Goal: Task Accomplishment & Management: Manage account settings

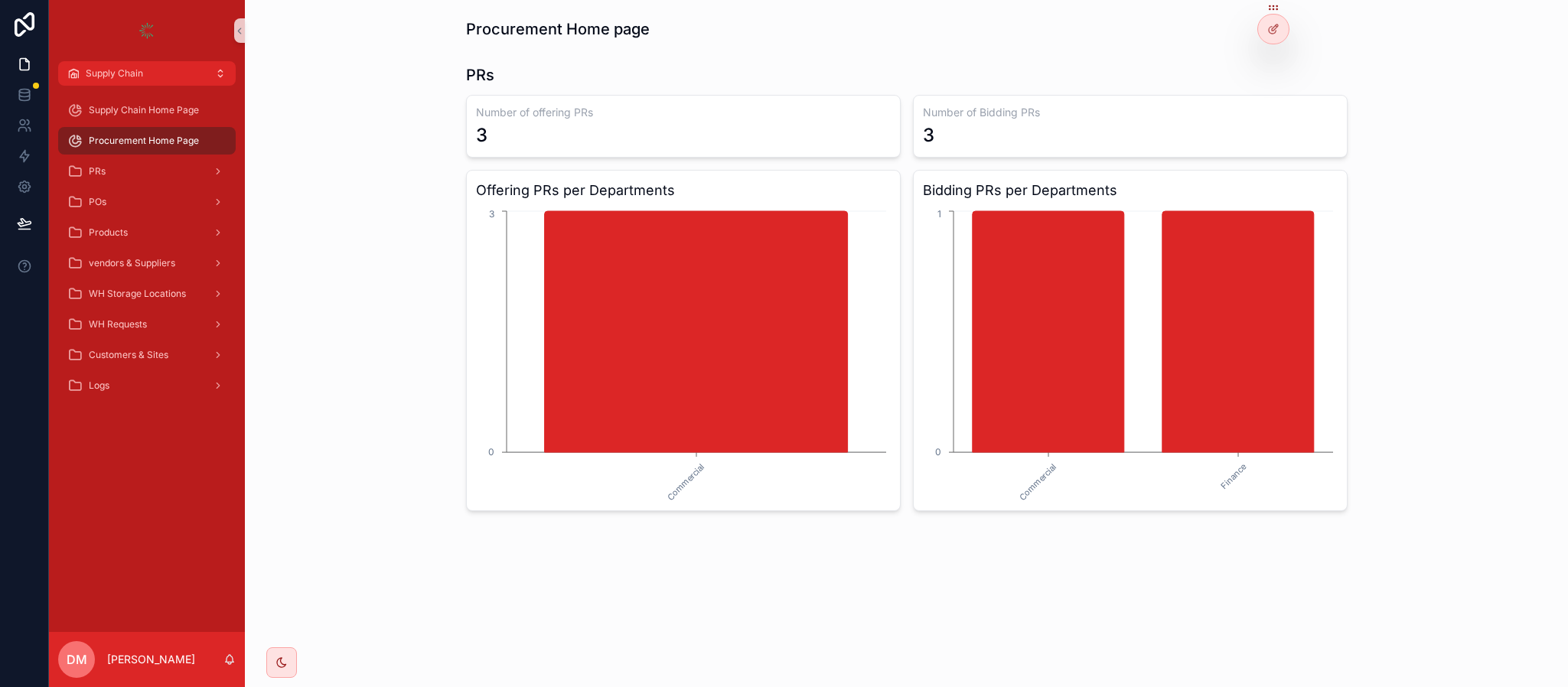
click at [157, 313] on div "WH Requests" at bounding box center [146, 324] width 159 height 24
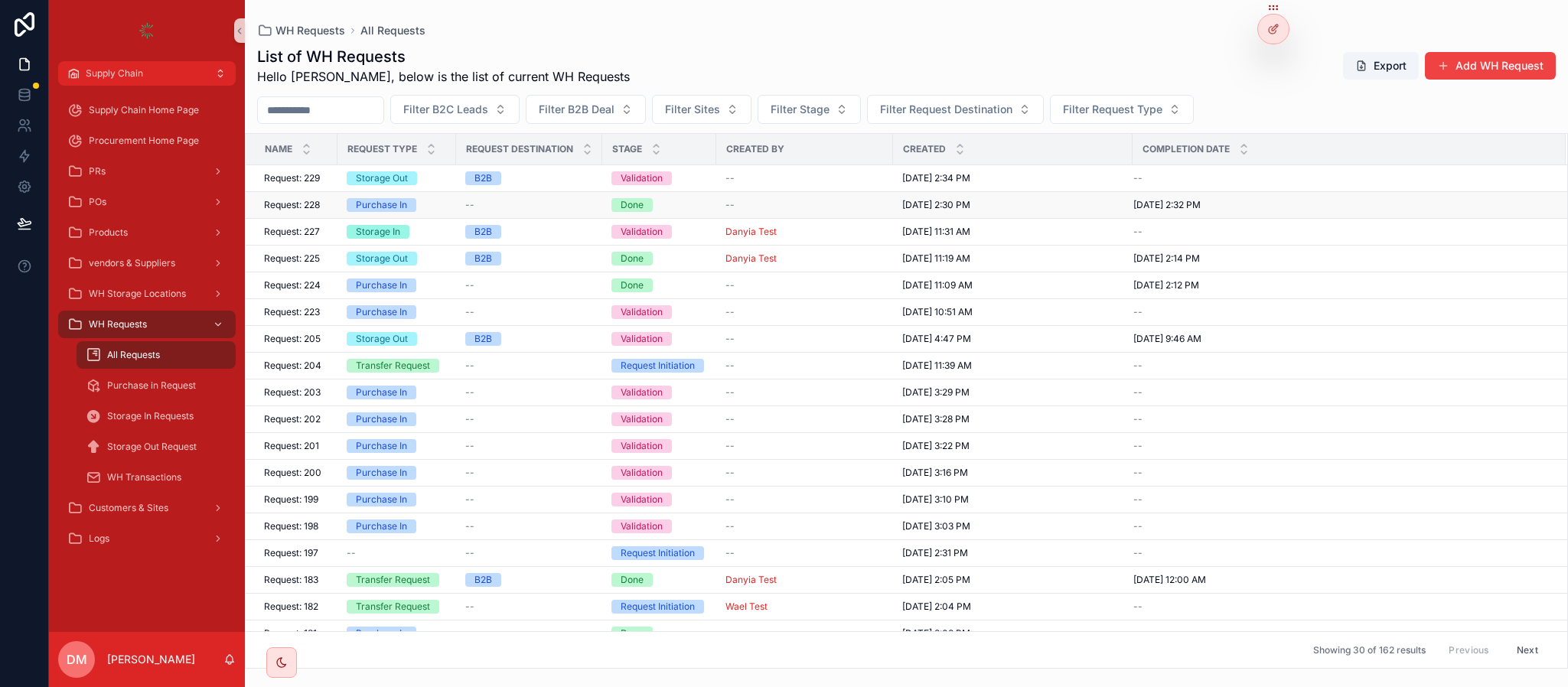
click at [336, 209] on td "Request: 228 Request: 228" at bounding box center [291, 205] width 92 height 27
click at [329, 207] on td "Request: 228 Request: 228" at bounding box center [291, 205] width 92 height 27
click at [319, 207] on span "Request: 228" at bounding box center [292, 205] width 56 height 13
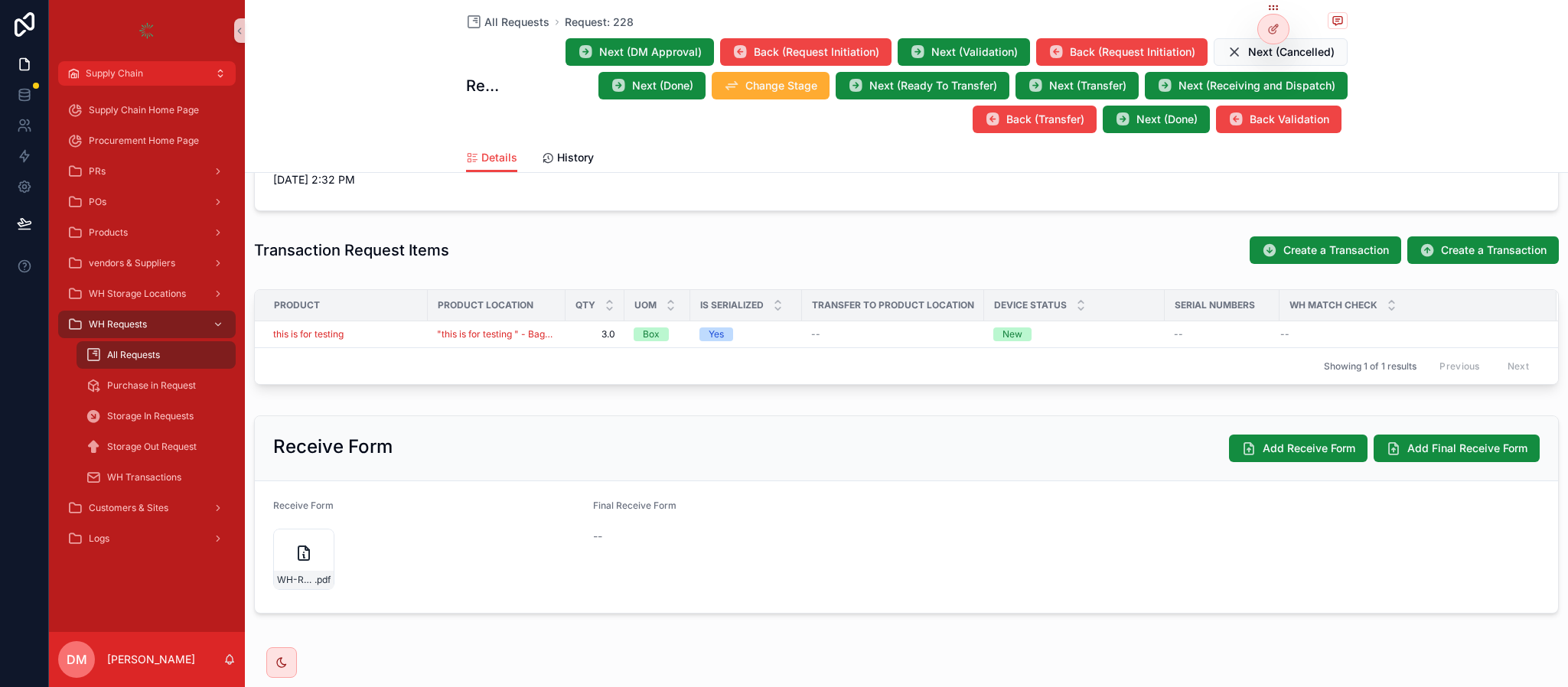
scroll to position [460, 0]
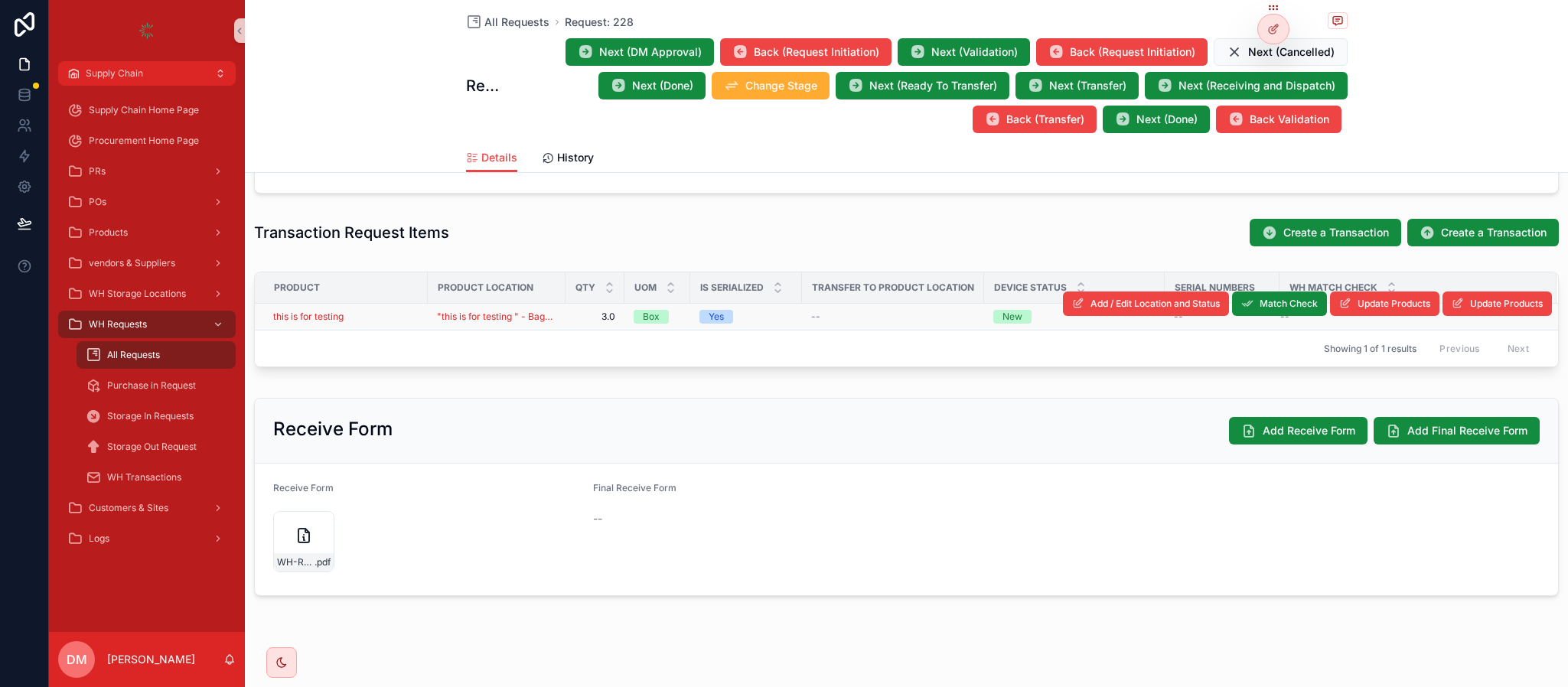
click at [384, 322] on div "this is for testing" at bounding box center [346, 317] width 146 height 13
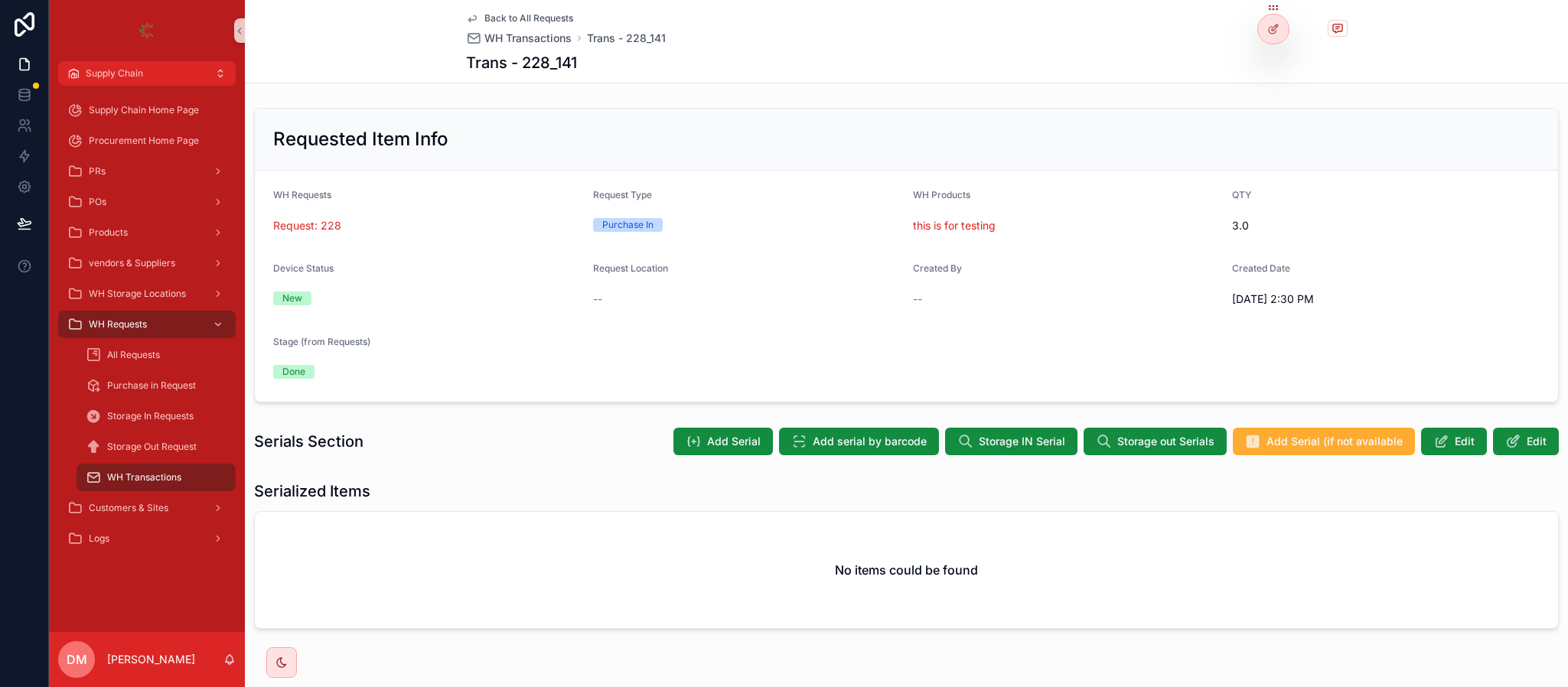
click at [524, 19] on span "Back to All Requests" at bounding box center [529, 19] width 88 height 13
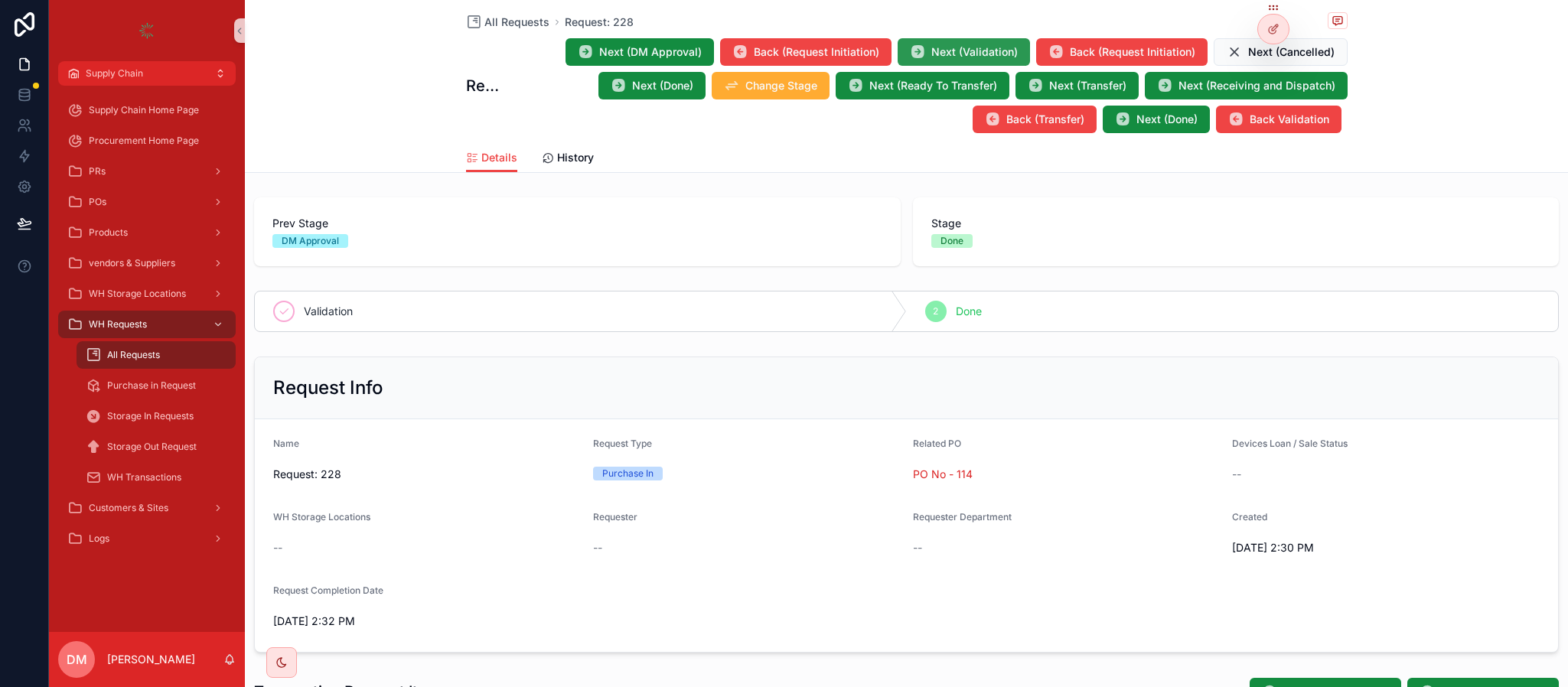
click at [1001, 48] on span "Next (Validation)" at bounding box center [975, 52] width 87 height 15
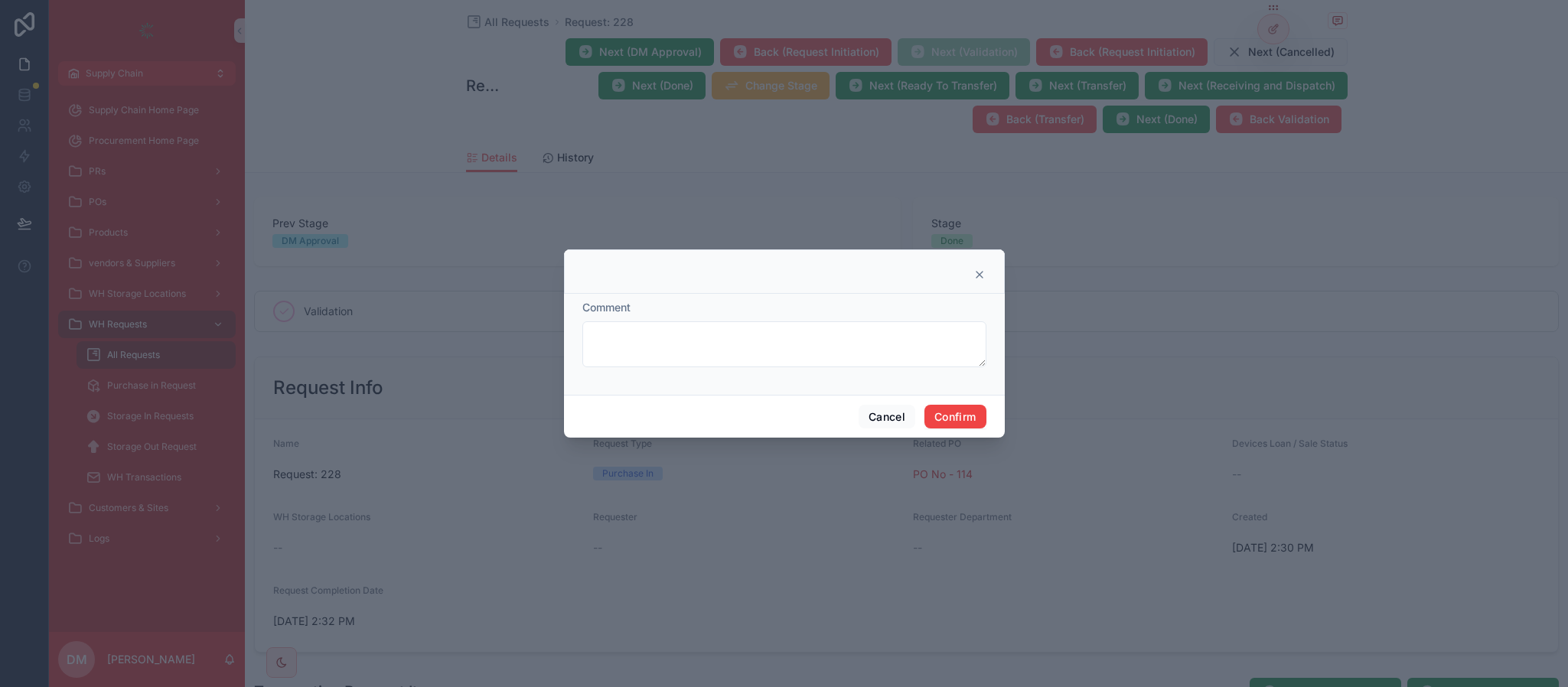
click at [966, 433] on div "Cancel Confirm" at bounding box center [784, 417] width 441 height 44
click at [965, 420] on button "Confirm" at bounding box center [954, 417] width 61 height 24
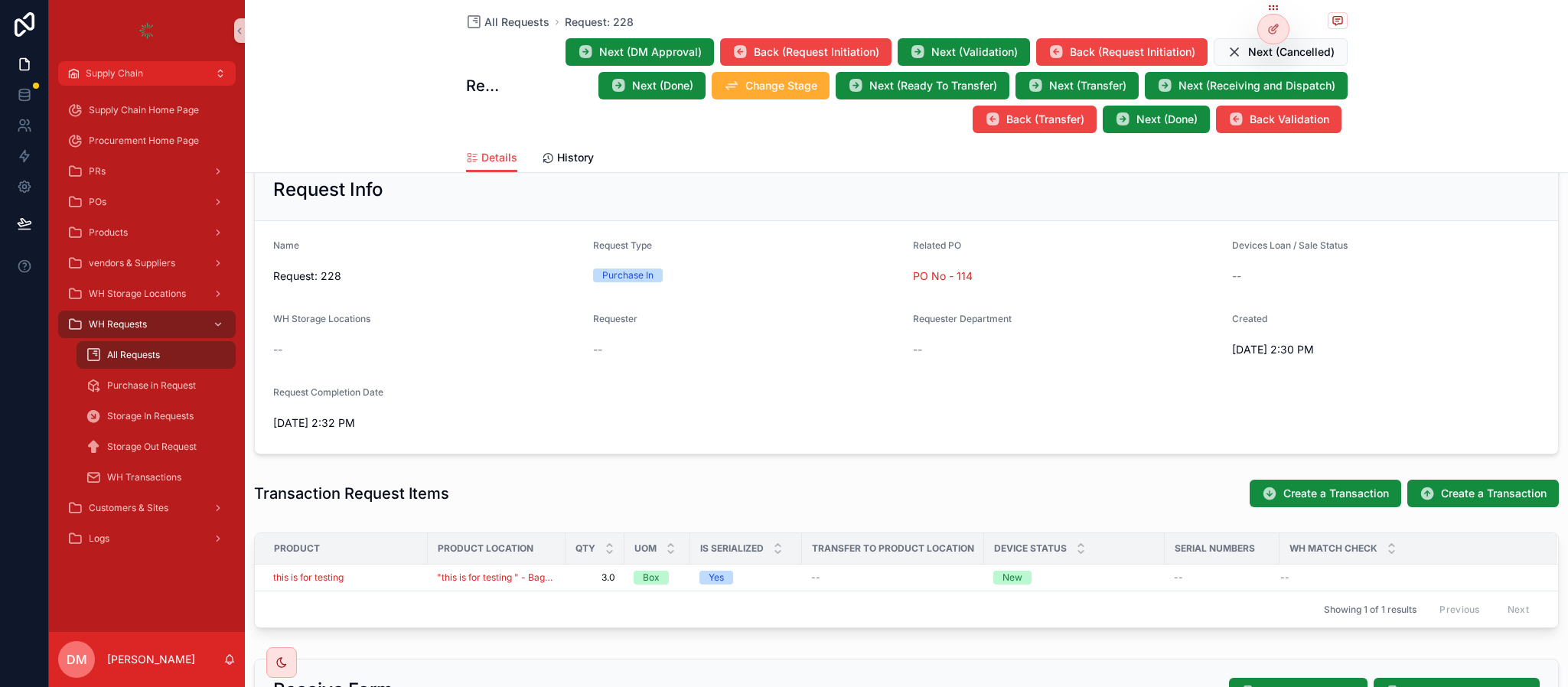
scroll to position [230, 0]
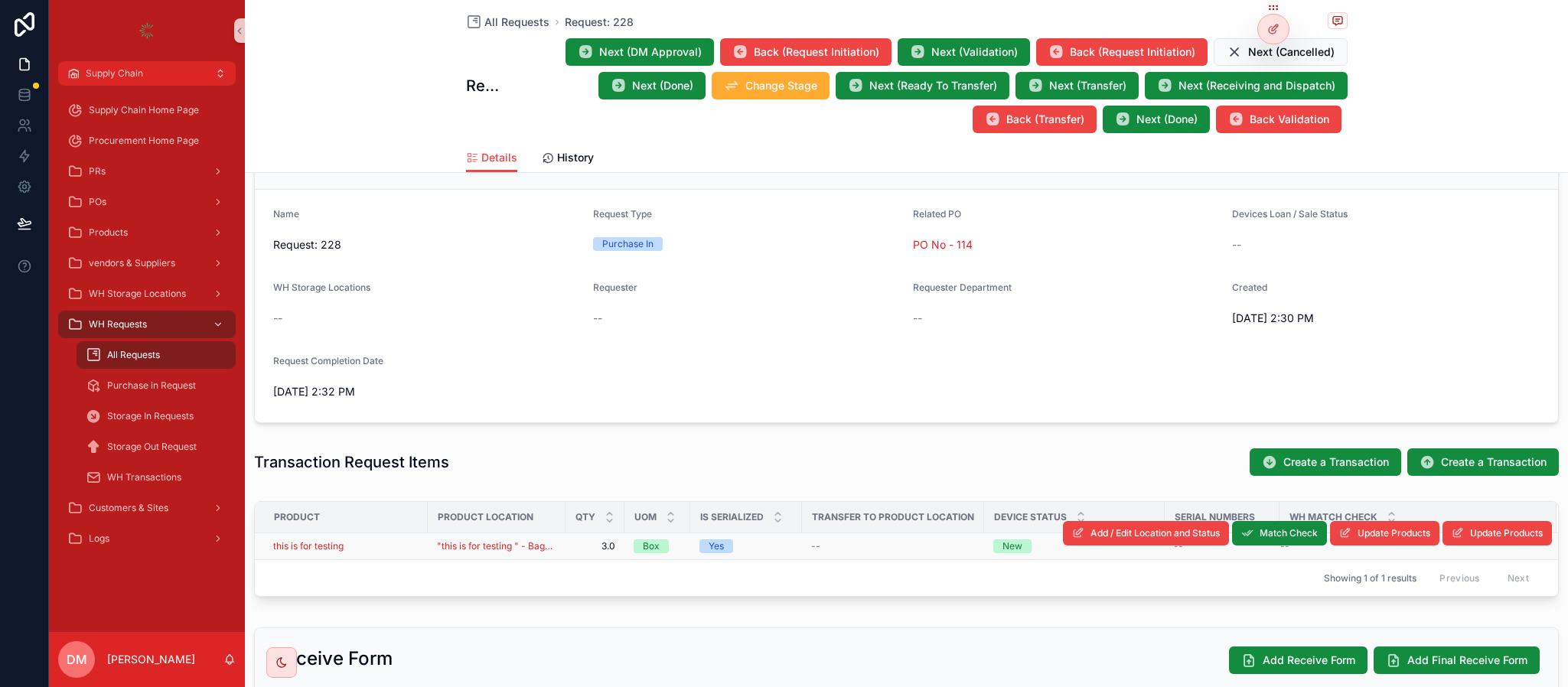
click at [400, 551] on div "this is for testing" at bounding box center [346, 546] width 146 height 13
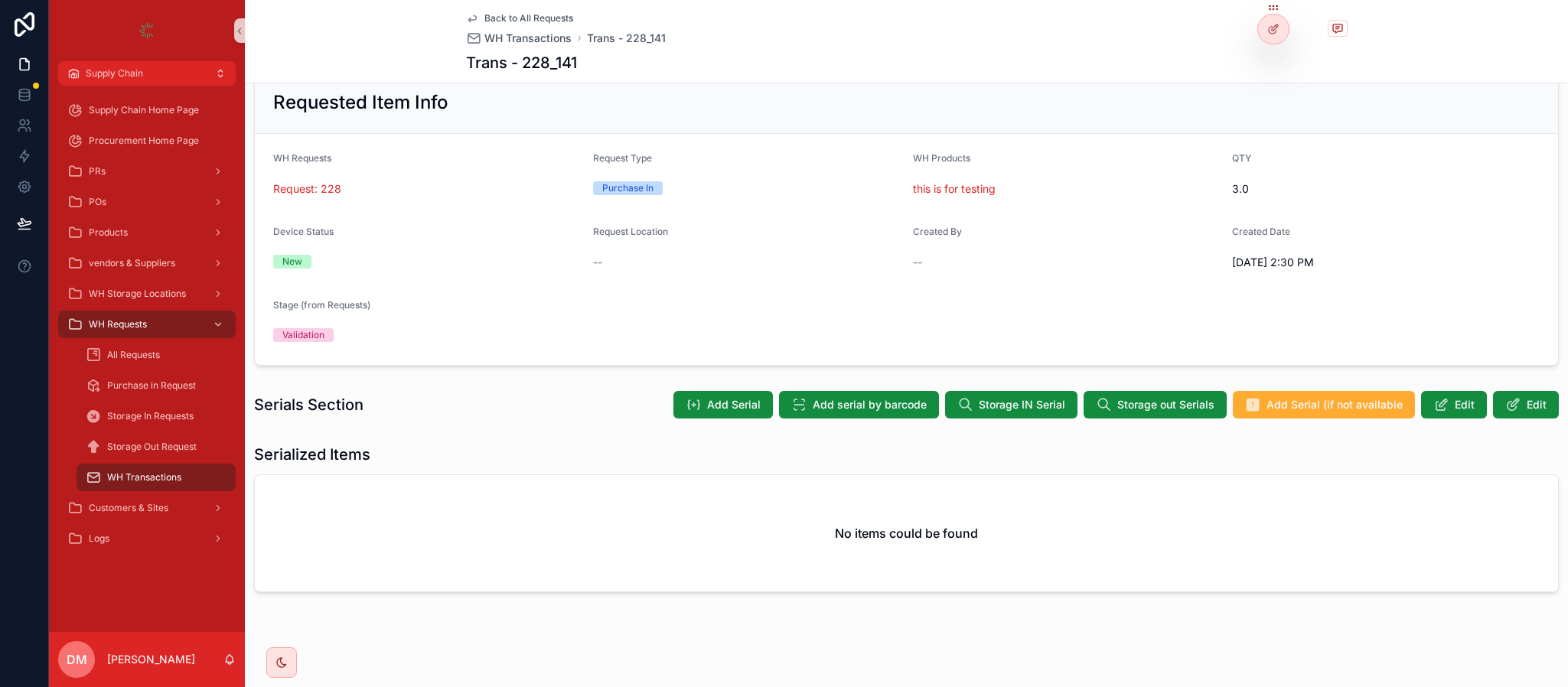
scroll to position [48, 0]
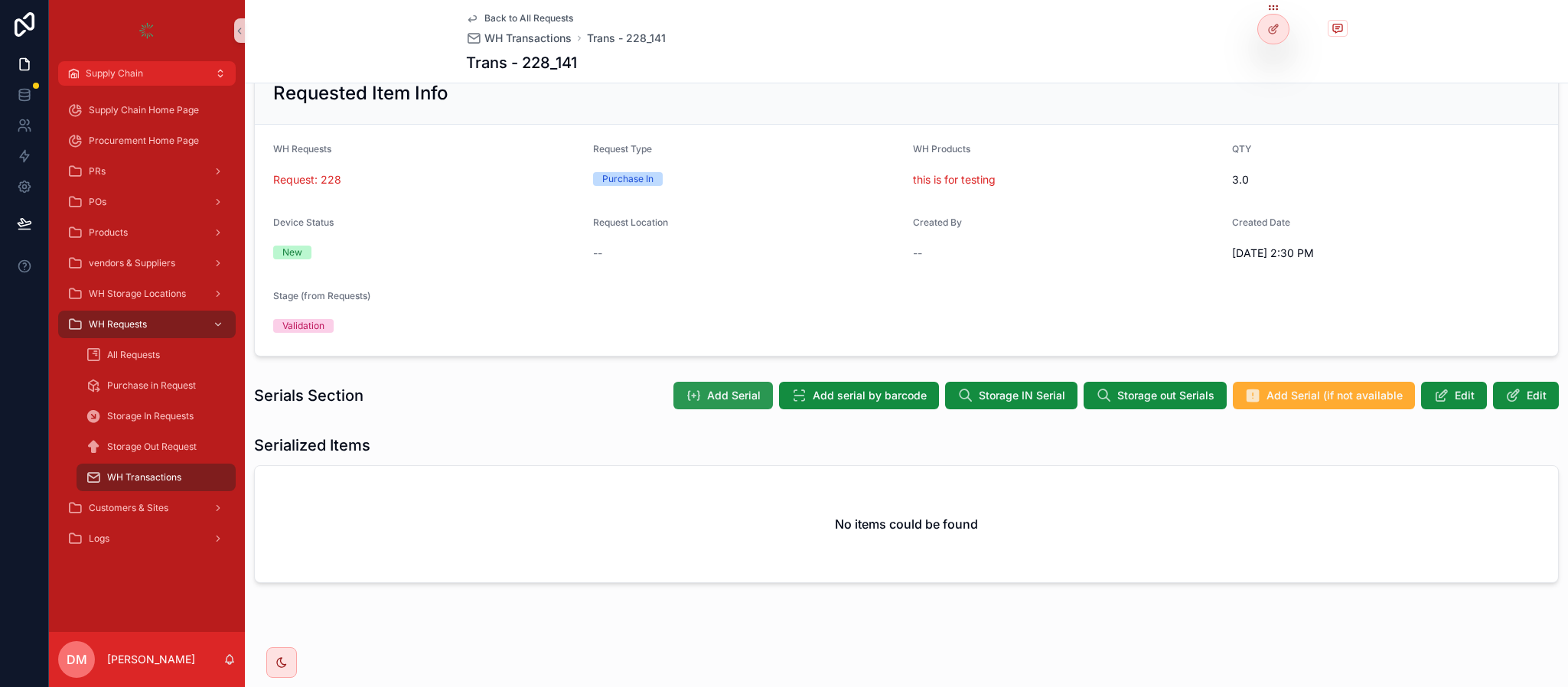
click at [707, 391] on span "Add Serial" at bounding box center [734, 396] width 54 height 15
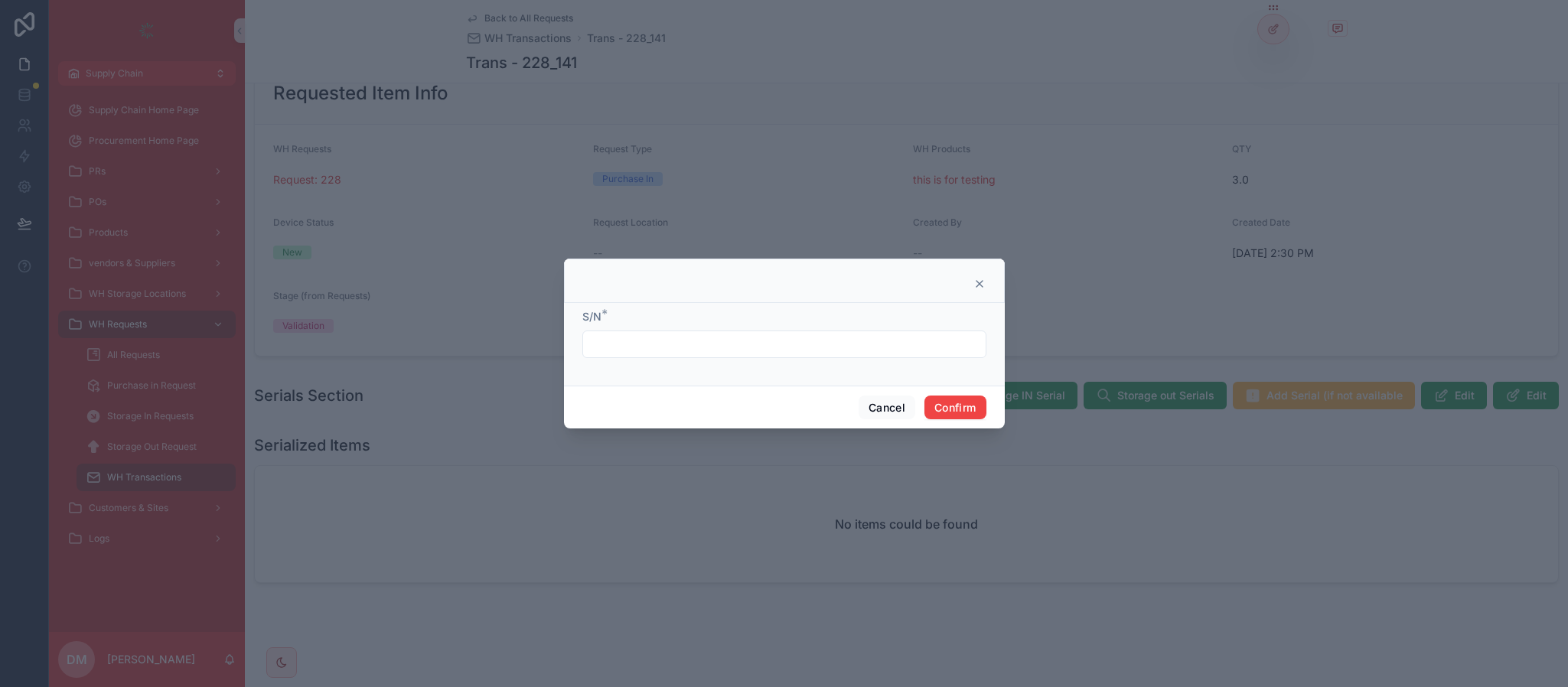
click at [703, 361] on form "S/N *" at bounding box center [784, 341] width 404 height 64
click at [703, 352] on input "text" at bounding box center [784, 344] width 402 height 21
type input "*"
click at [970, 402] on button "Confirm" at bounding box center [954, 407] width 61 height 24
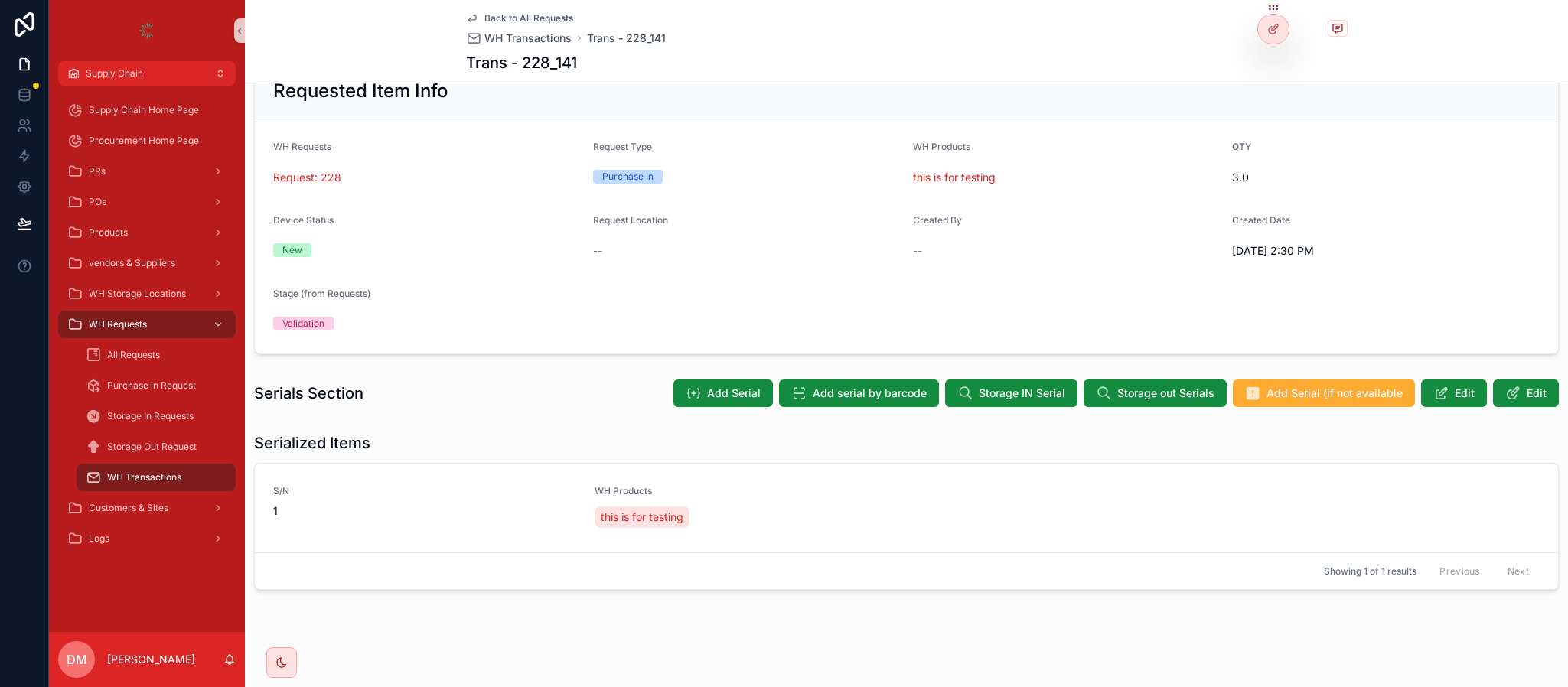
scroll to position [56, 0]
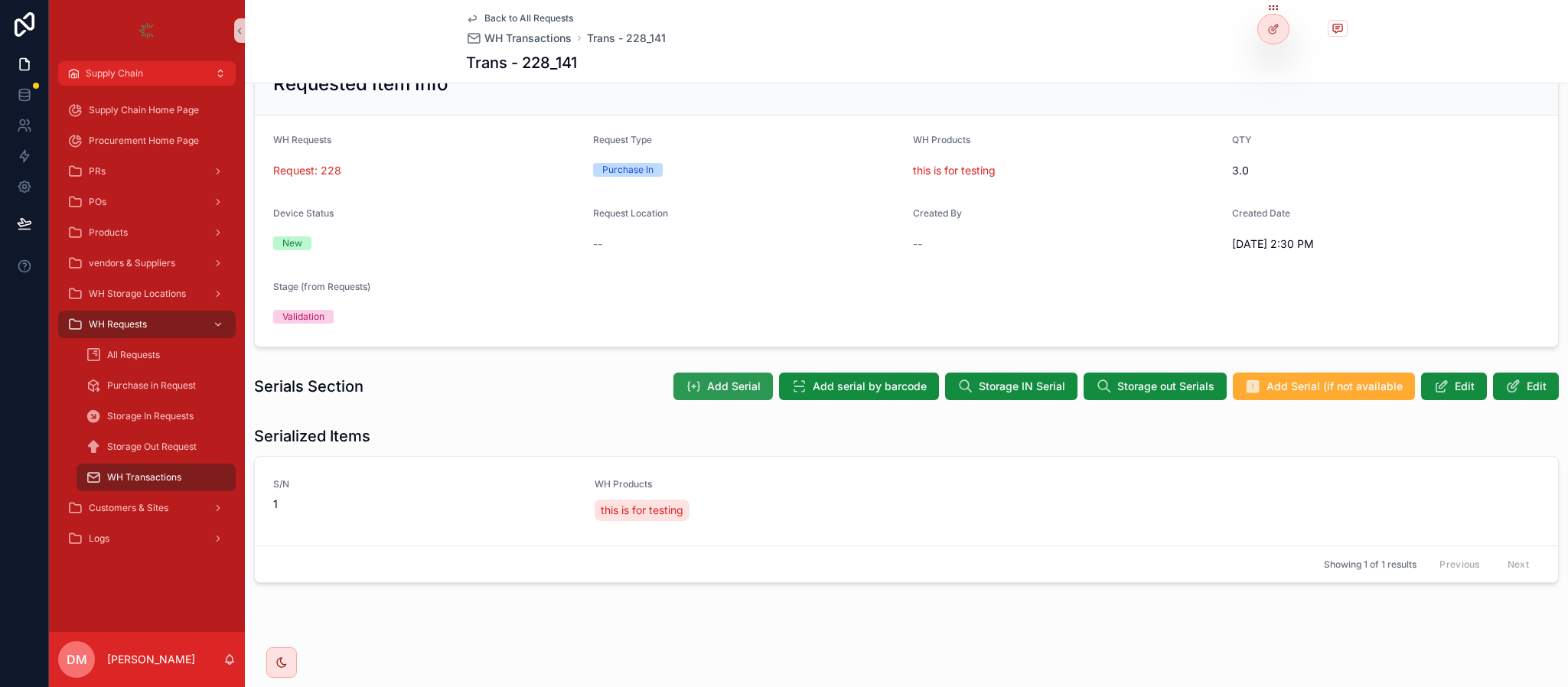
click at [737, 386] on span "Add Serial" at bounding box center [734, 386] width 54 height 15
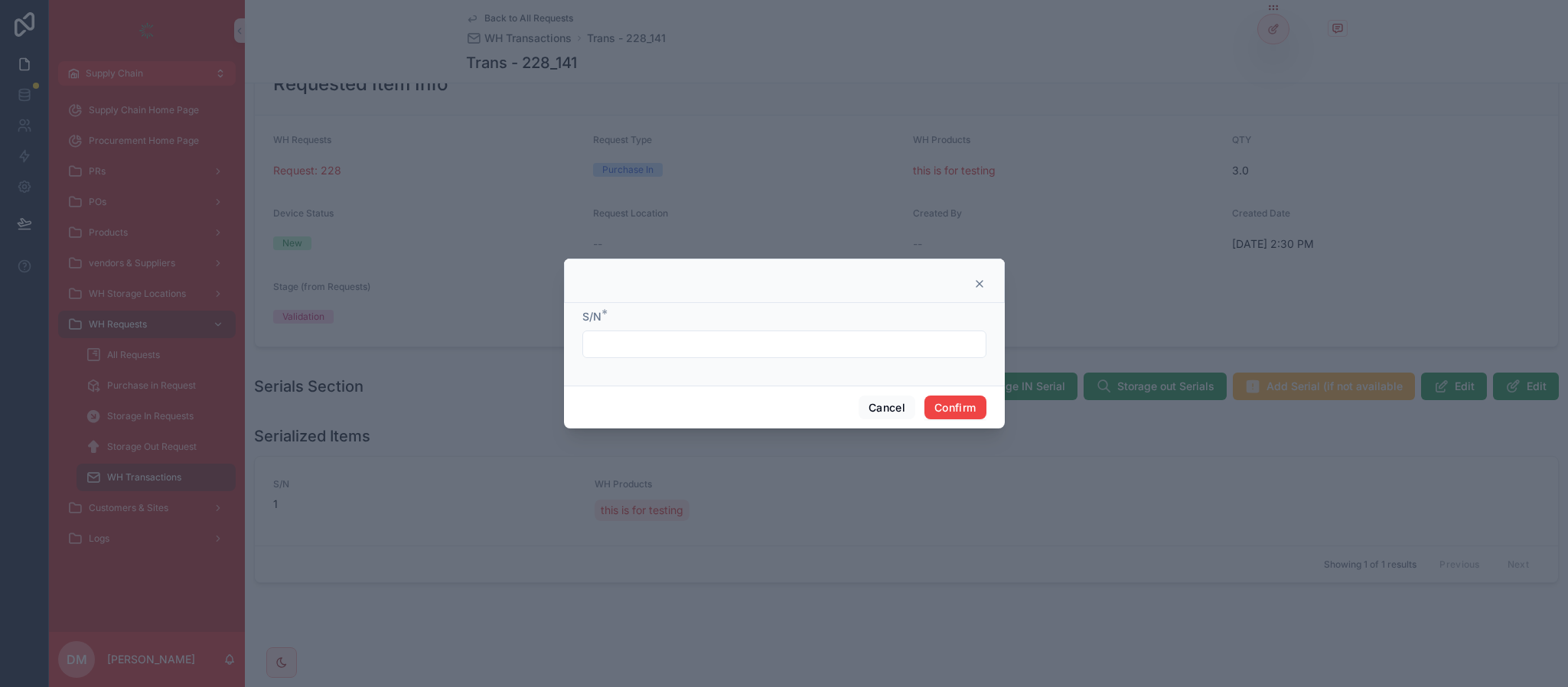
click at [628, 336] on input "text" at bounding box center [784, 344] width 402 height 21
type input "*"
click at [937, 397] on button "Confirm" at bounding box center [954, 407] width 61 height 24
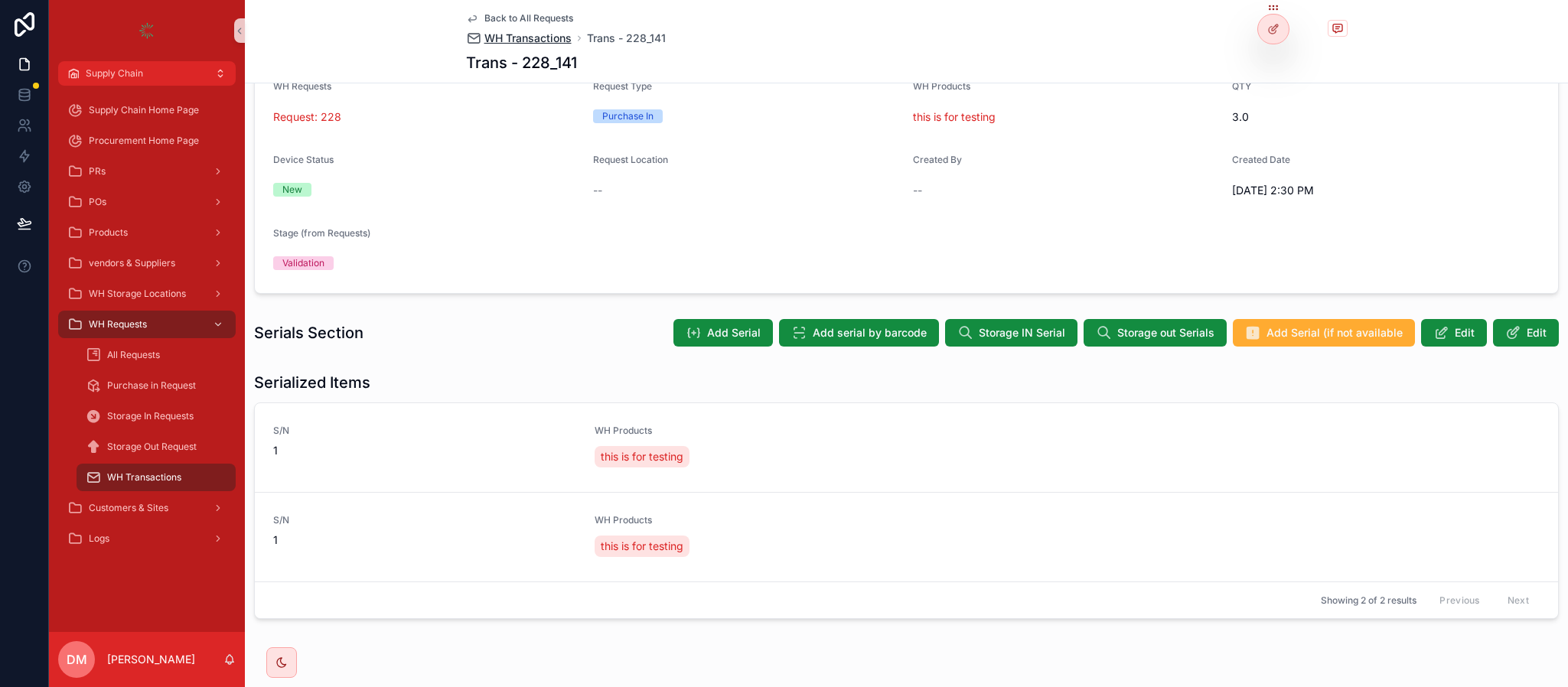
scroll to position [146, 0]
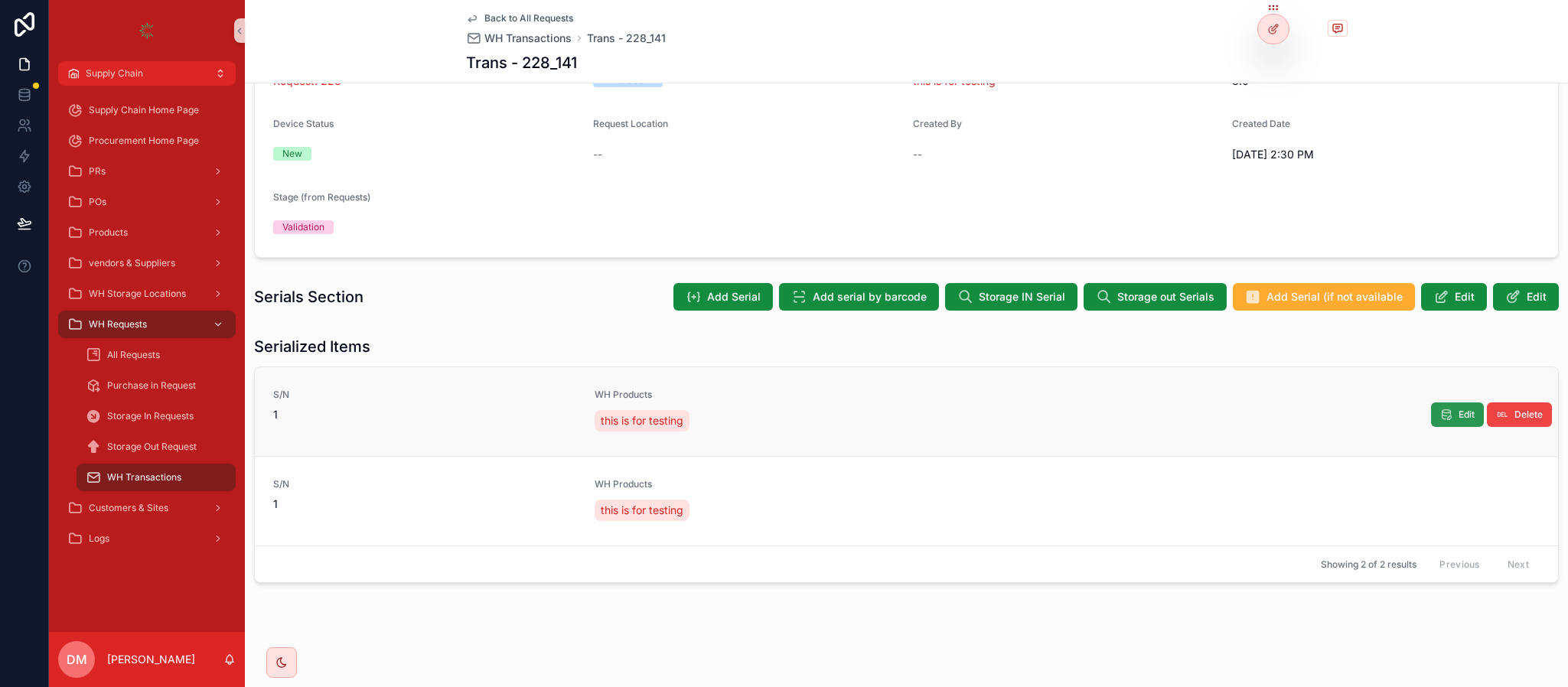
click at [1435, 418] on button "Edit" at bounding box center [1457, 414] width 53 height 24
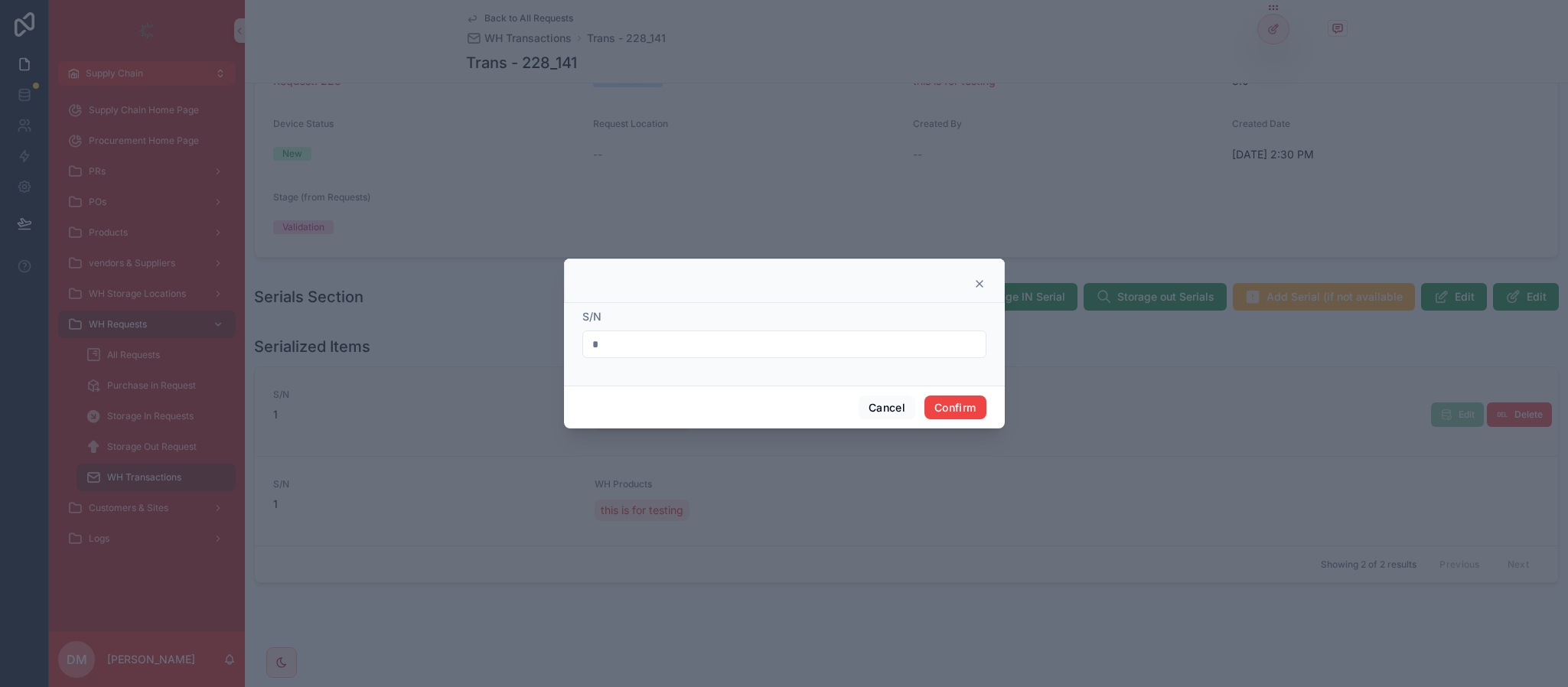
click at [614, 335] on input "*" at bounding box center [784, 344] width 402 height 21
click at [614, 341] on input "*" at bounding box center [784, 344] width 402 height 21
type input "*"
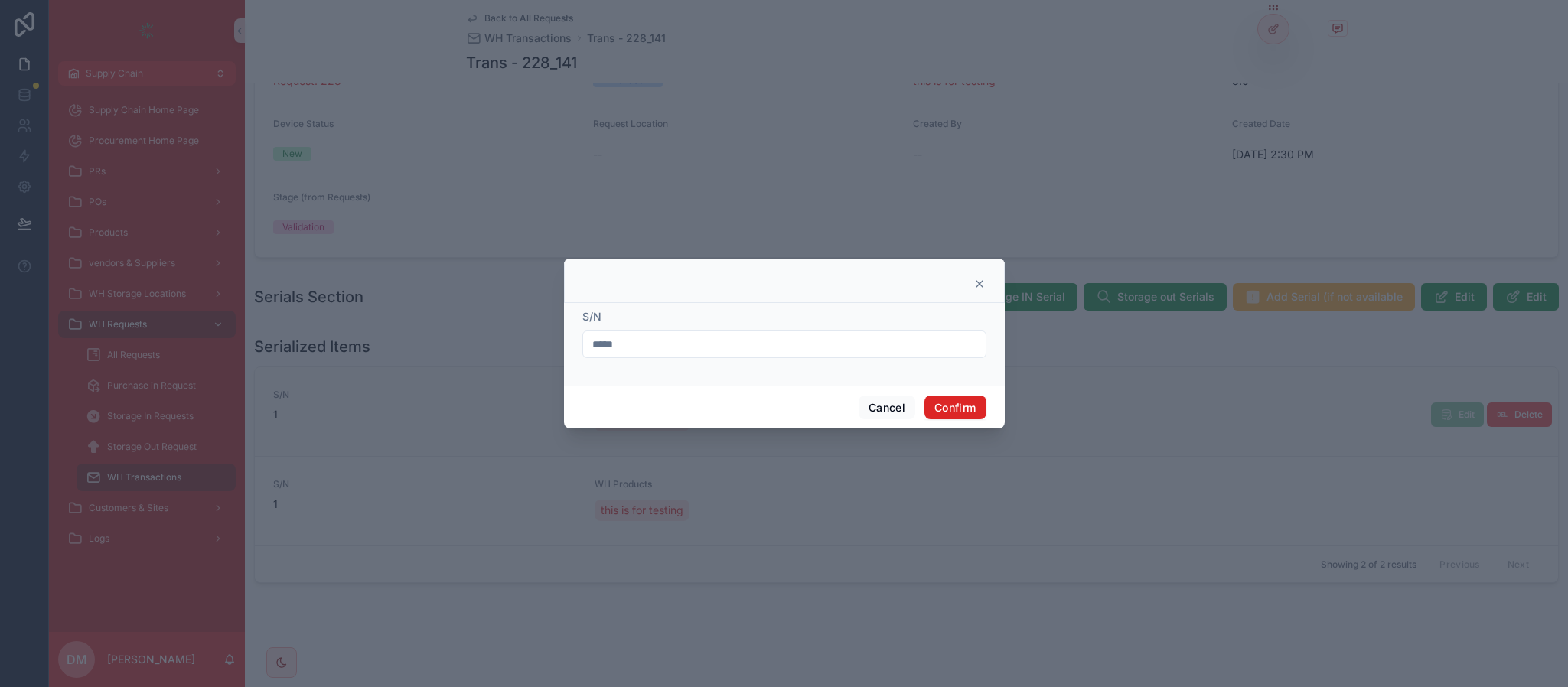
type input "*****"
click at [933, 409] on button "Confirm" at bounding box center [954, 407] width 61 height 24
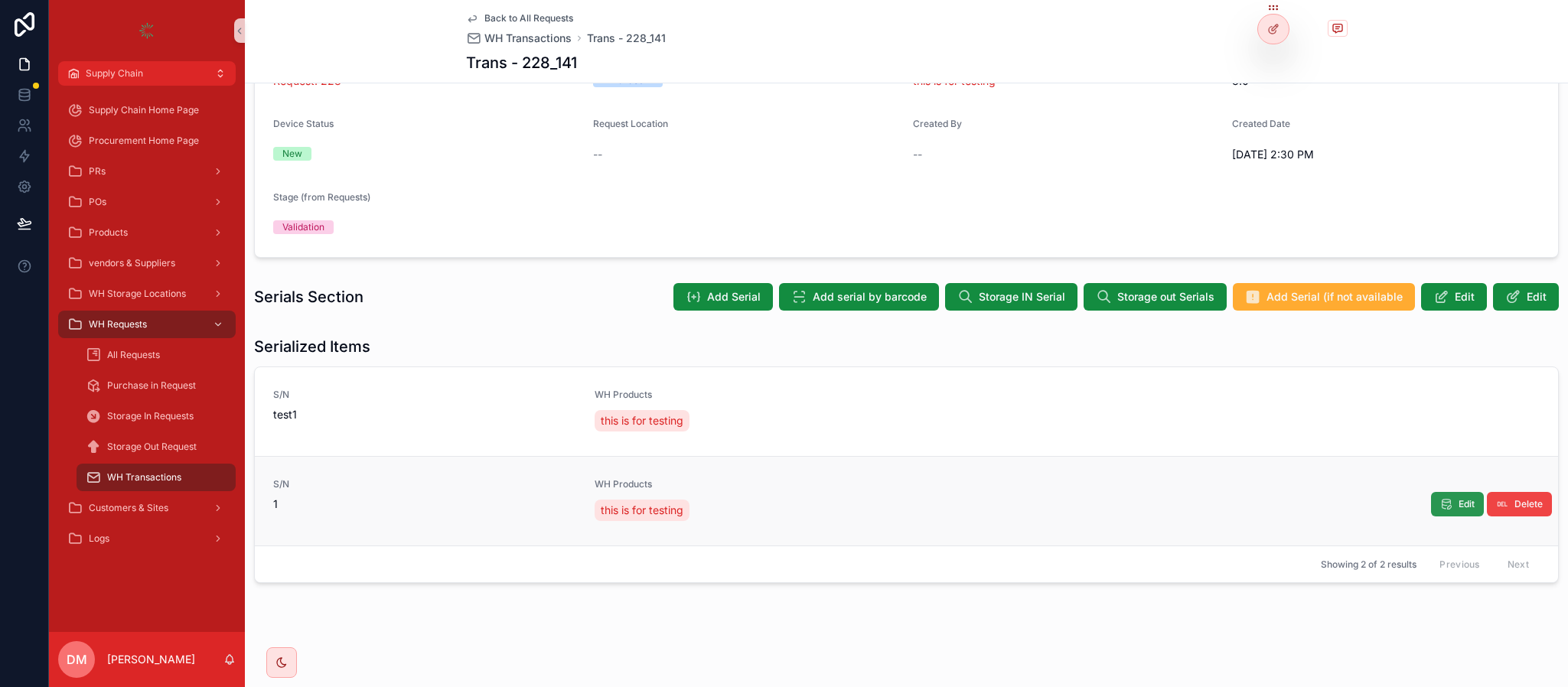
click at [1440, 503] on icon "scrollable content" at bounding box center [1446, 504] width 13 height 13
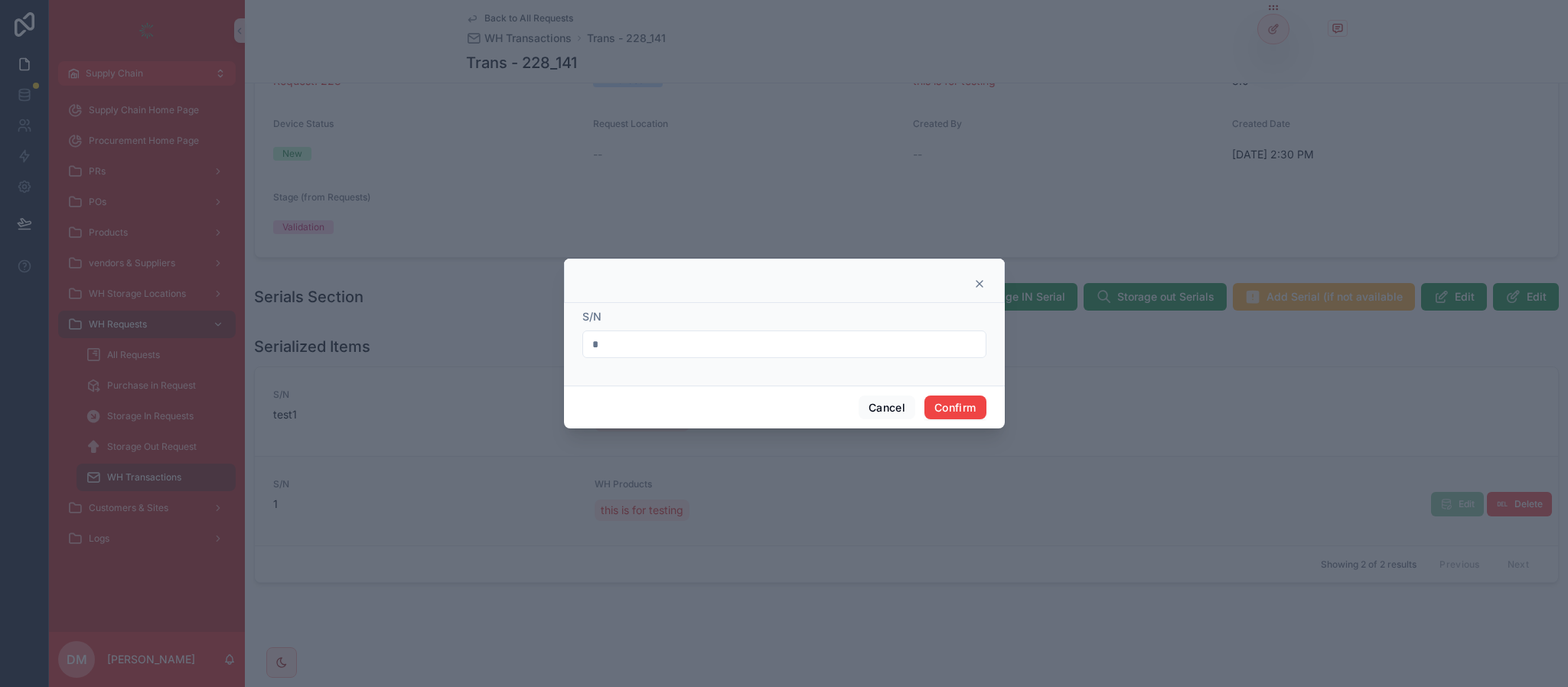
click at [629, 338] on input "*" at bounding box center [784, 344] width 402 height 21
type input "*****"
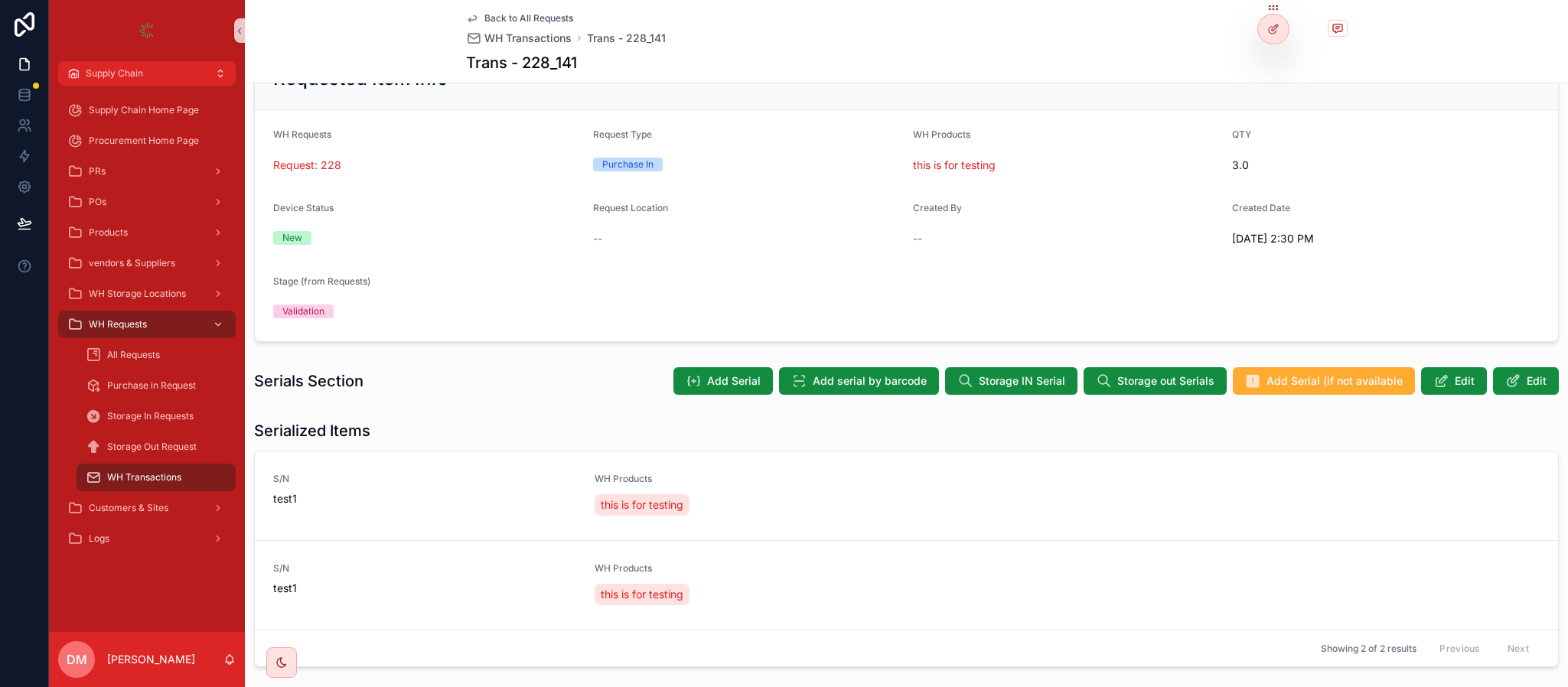
scroll to position [0, 0]
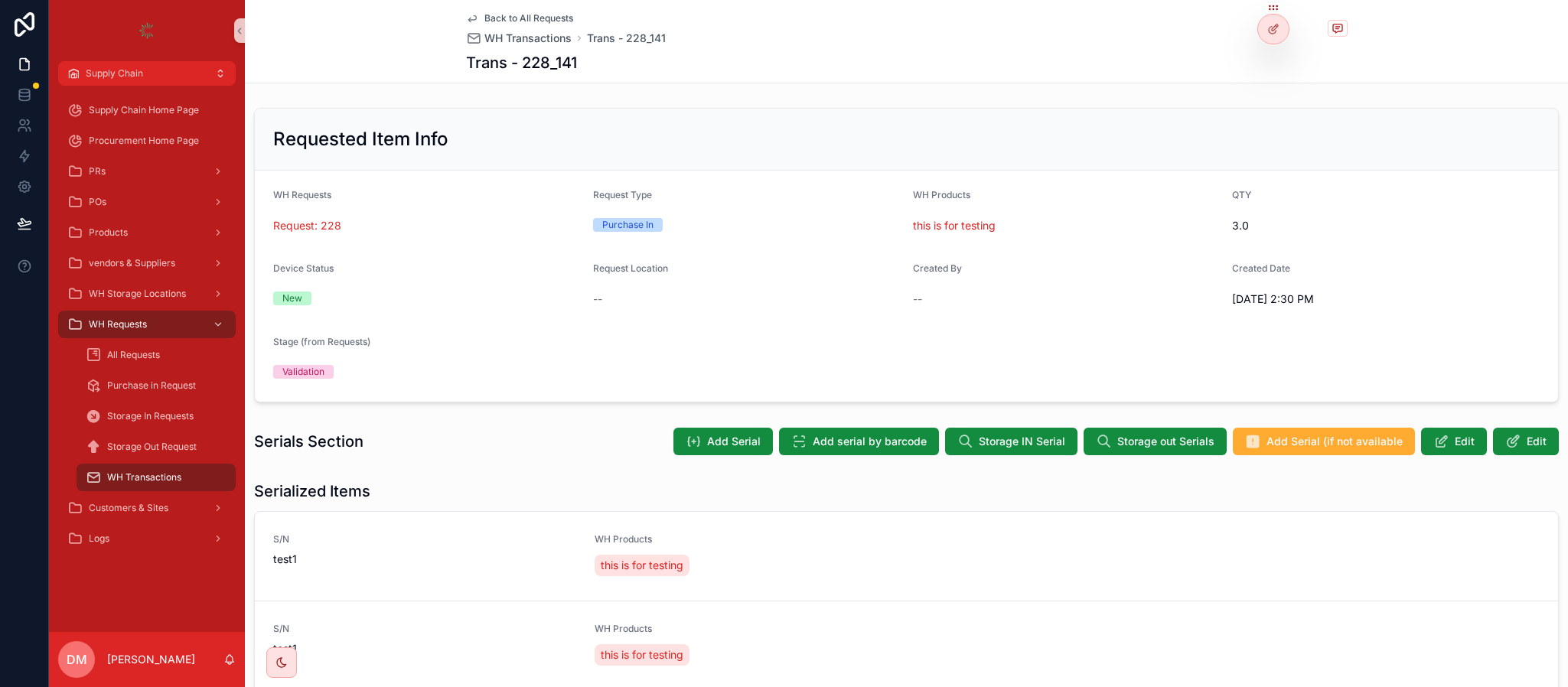
click at [505, 10] on div "Back to All Requests WH Transactions Trans - 228_141 Trans - 228_141" at bounding box center [906, 41] width 881 height 83
click at [505, 13] on span "Back to All Requests" at bounding box center [529, 19] width 88 height 13
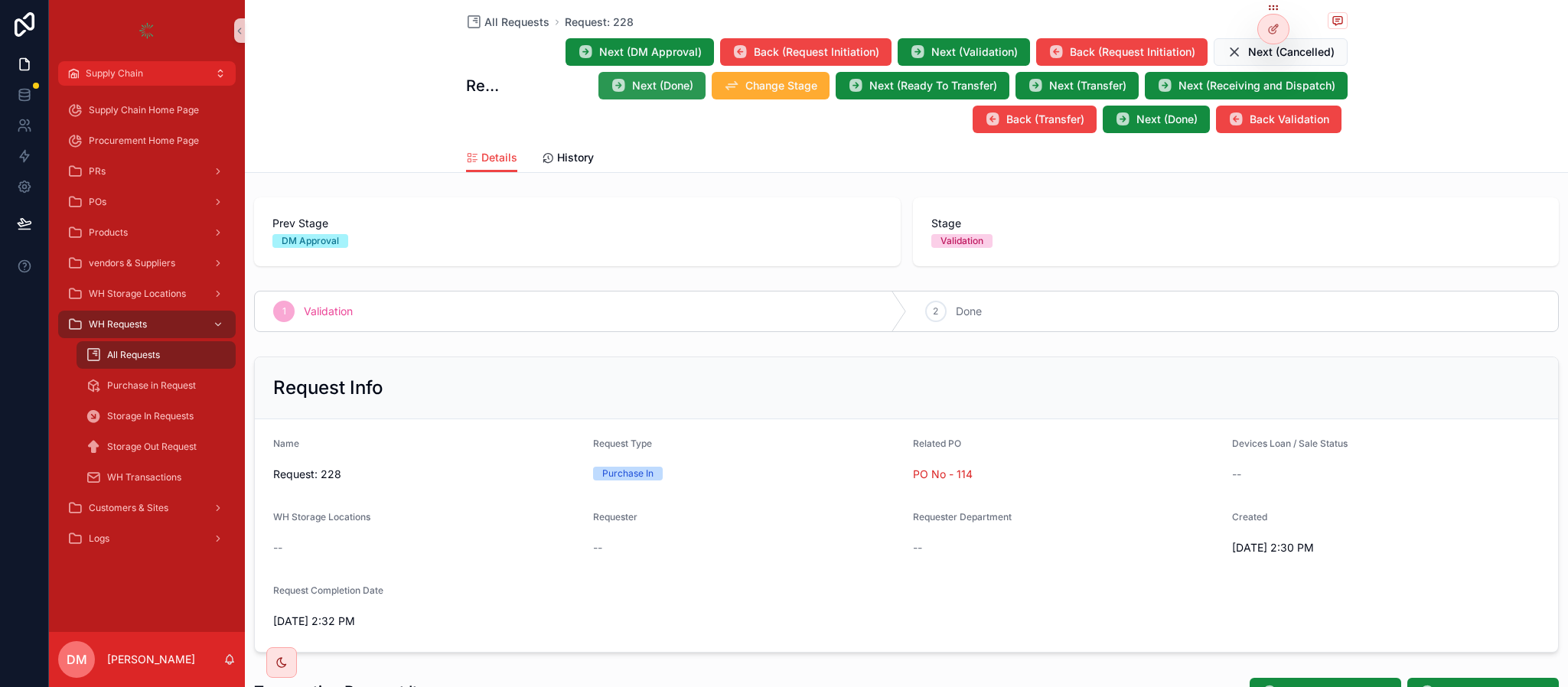
click at [688, 81] on button "Next (Done)" at bounding box center [651, 85] width 107 height 28
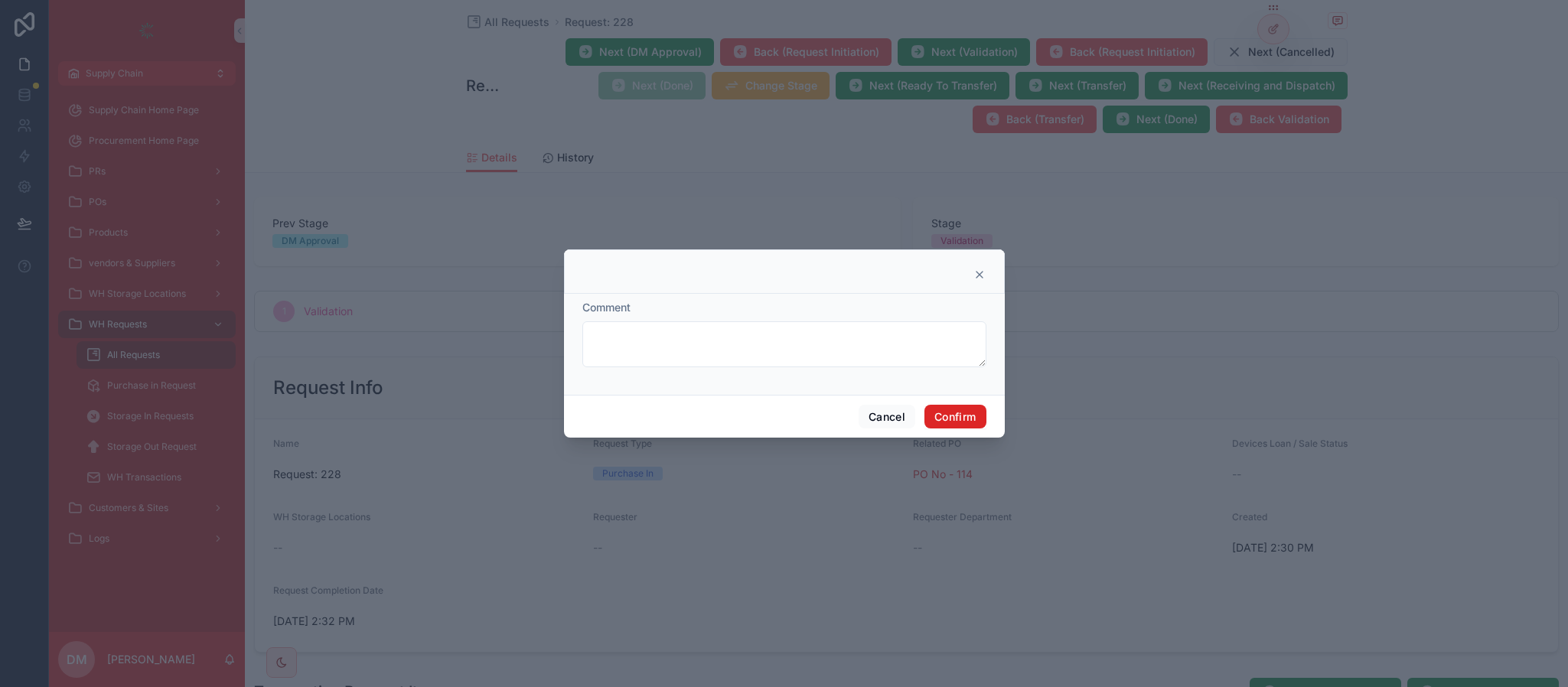
click at [944, 418] on button "Confirm" at bounding box center [954, 417] width 61 height 24
